Goal: Information Seeking & Learning: Learn about a topic

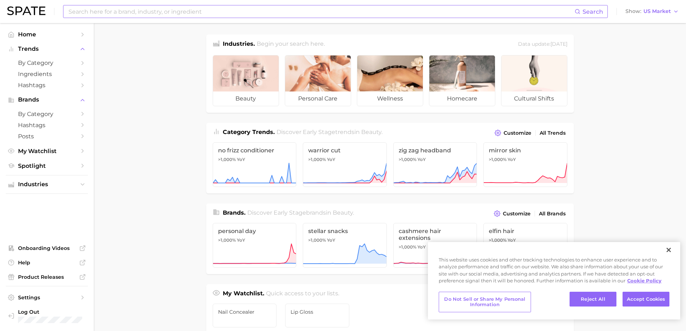
click at [119, 10] on input at bounding box center [321, 11] width 507 height 12
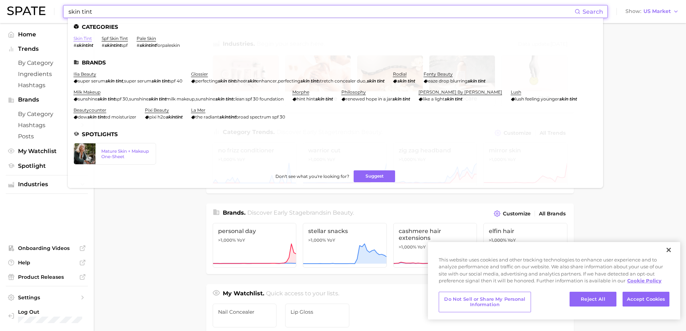
type input "skin tint"
click at [91, 39] on link "skin tint" at bounding box center [83, 38] width 18 height 5
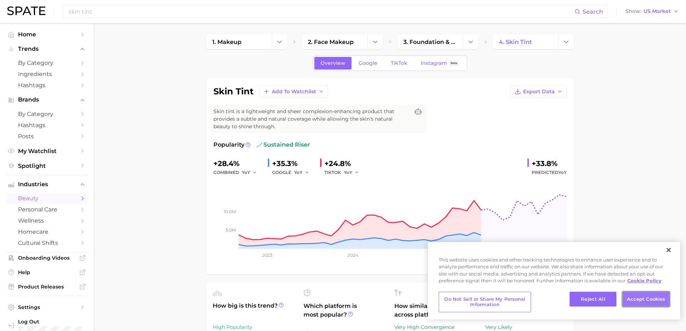
click at [642, 298] on button "Accept Cookies" at bounding box center [646, 299] width 47 height 15
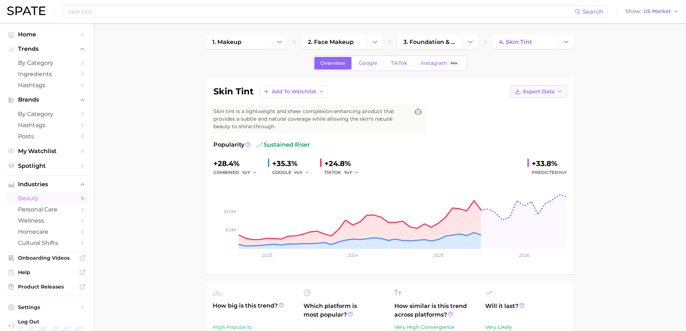
click at [558, 92] on icon "button" at bounding box center [560, 92] width 6 height 6
click at [528, 118] on span "Time Series Image" at bounding box center [524, 118] width 48 height 6
click at [97, 14] on input "skin tint" at bounding box center [321, 11] width 507 height 12
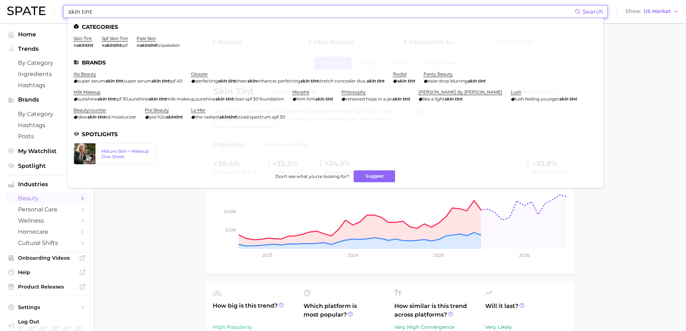
click at [98, 12] on input "skin tint" at bounding box center [321, 11] width 507 height 12
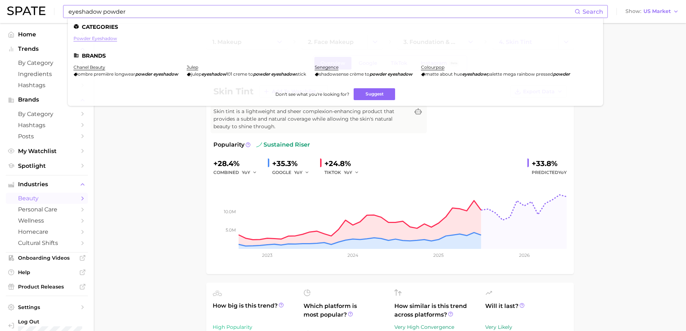
click at [106, 40] on link "powder eyeshadow" at bounding box center [96, 38] width 44 height 5
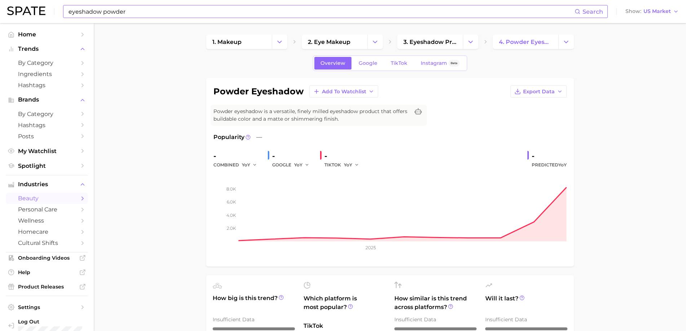
click at [110, 12] on input "eyeshadow powder" at bounding box center [321, 11] width 507 height 12
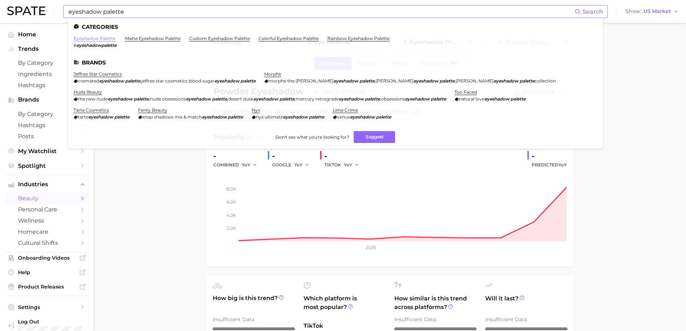
click at [102, 38] on link "eyeshadow palette" at bounding box center [95, 38] width 42 height 5
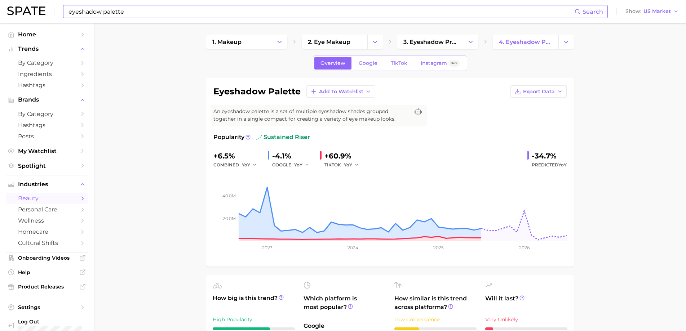
click at [112, 13] on input "eyeshadow palette" at bounding box center [321, 11] width 507 height 12
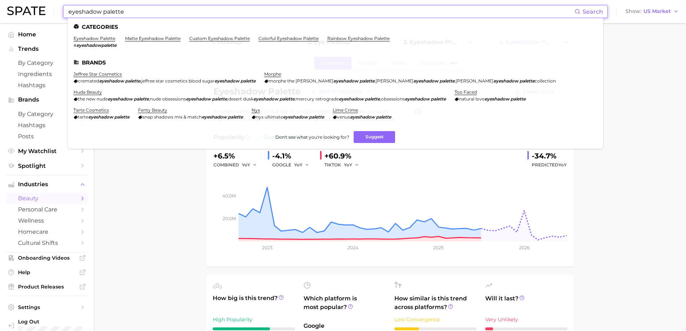
click at [112, 13] on input "eyeshadow palette" at bounding box center [321, 11] width 507 height 12
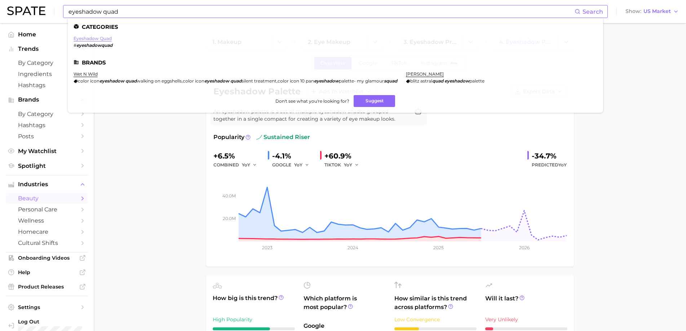
click at [104, 39] on link "eyeshadow quad" at bounding box center [93, 38] width 38 height 5
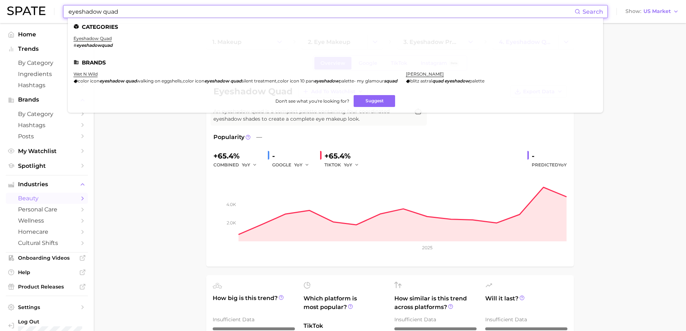
click at [113, 14] on input "eyeshadow quad" at bounding box center [321, 11] width 507 height 12
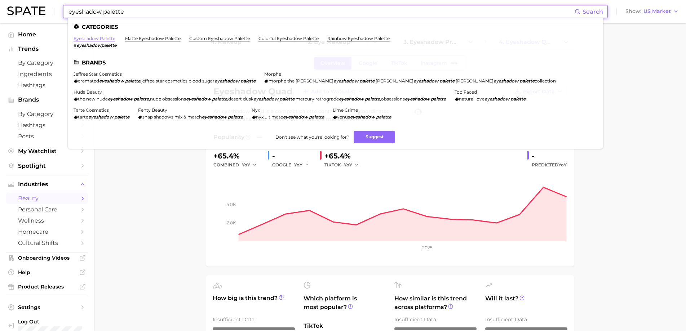
type input "eyeshadow palette"
click at [103, 40] on link "eyeshadow palette" at bounding box center [95, 38] width 42 height 5
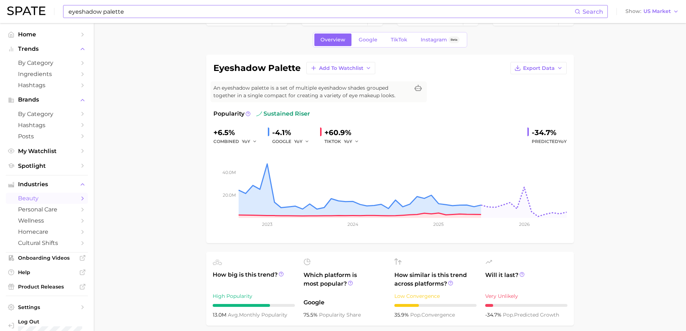
scroll to position [36, 0]
